Goal: Information Seeking & Learning: Learn about a topic

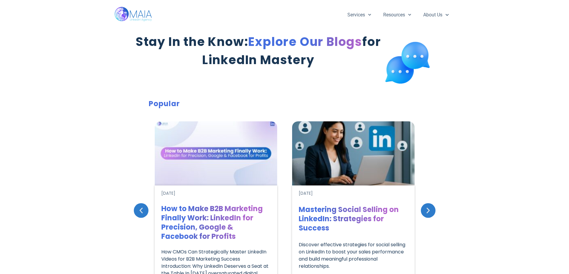
scroll to position [79, 0]
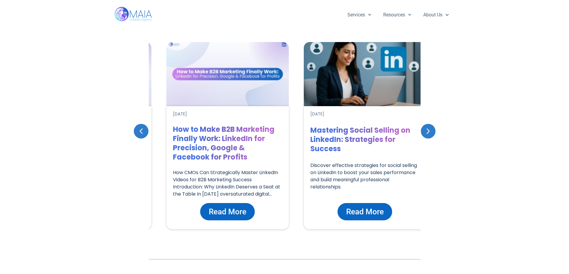
click at [218, 142] on h1 "How to Make B2B Marketing Finally Work: LinkedIn for Precision, Google & Facebo…" at bounding box center [227, 143] width 109 height 37
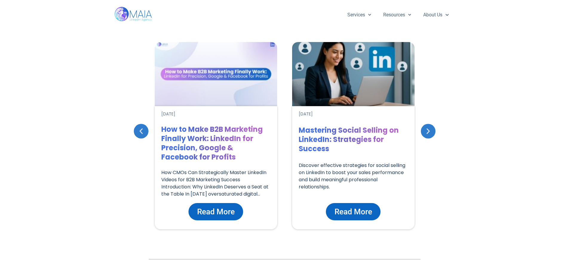
click at [212, 209] on span "Read More" at bounding box center [216, 211] width 38 height 11
click at [224, 212] on span "Read More" at bounding box center [216, 211] width 38 height 11
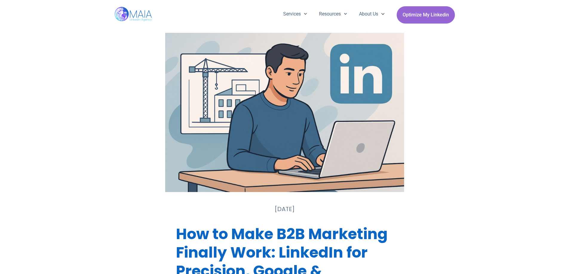
scroll to position [119, 0]
